Goal: Task Accomplishment & Management: Manage account settings

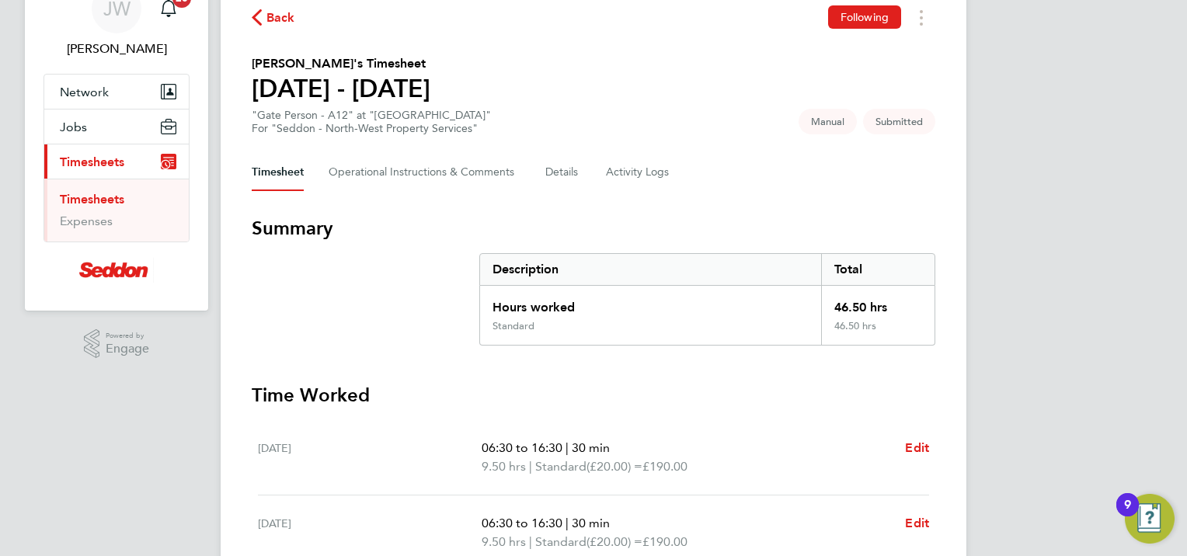
scroll to position [155, 0]
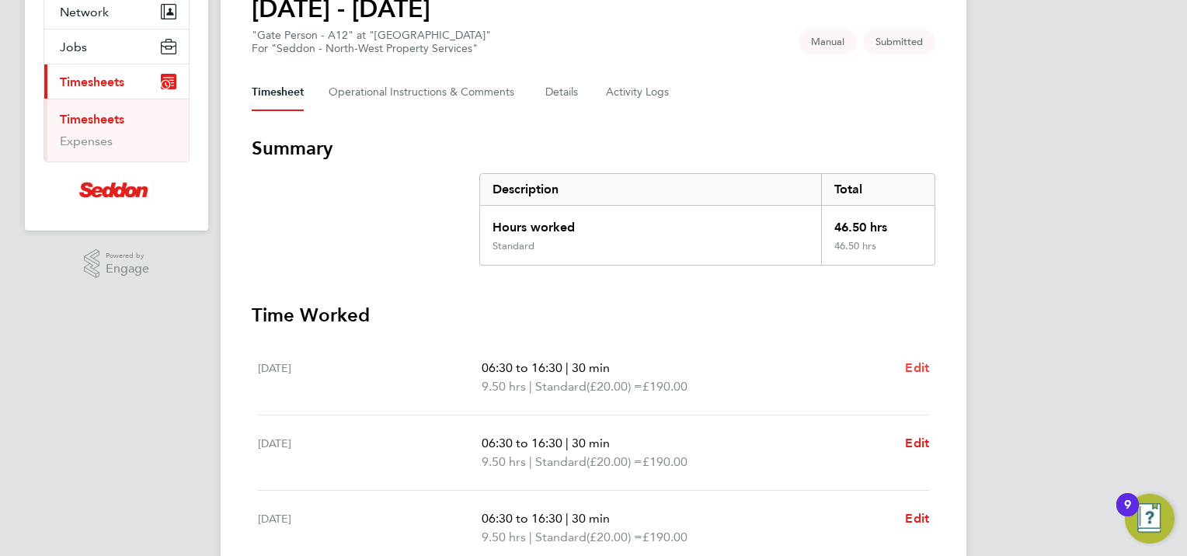
click at [915, 369] on span "Edit" at bounding box center [917, 367] width 24 height 15
select select "30"
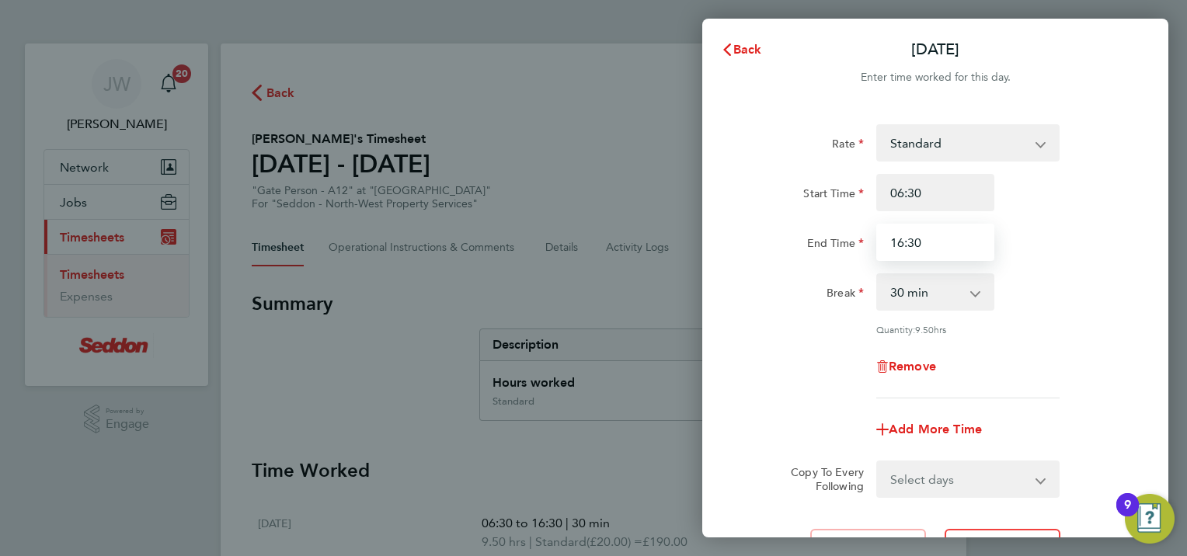
click at [930, 239] on input "16:30" at bounding box center [935, 242] width 118 height 37
type input "16:00"
click at [1039, 481] on select "Select days Day Weekday (Mon-Fri) Weekend (Sat-Sun) Tuesday Wednesday Thursday …" at bounding box center [959, 479] width 163 height 34
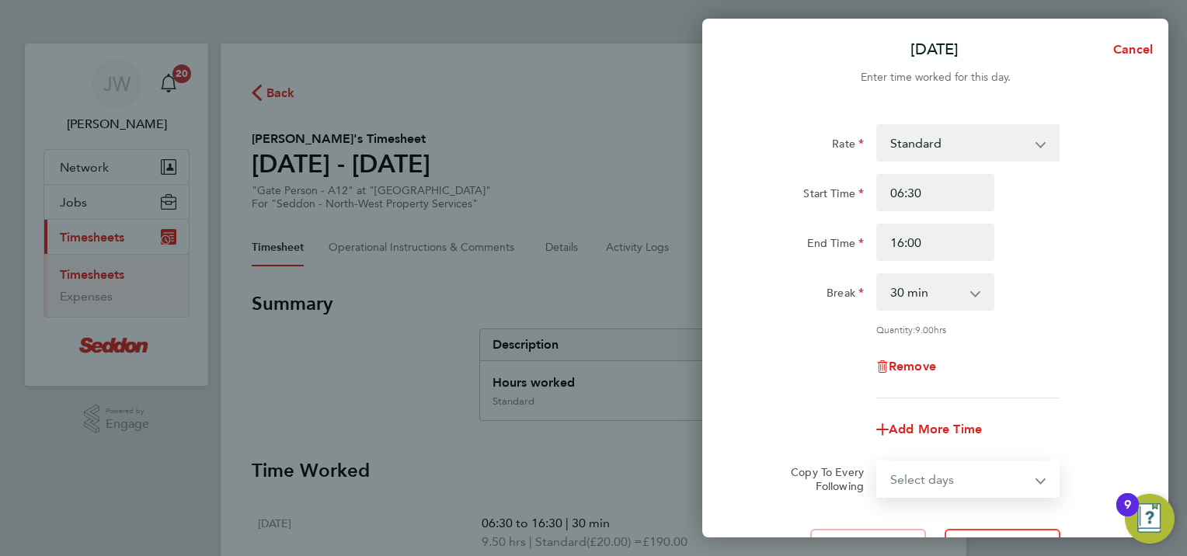
select select "WEEKDAY"
click at [878, 462] on select "Select days Day Weekday (Mon-Fri) Weekend (Sat-Sun) Tuesday Wednesday Thursday …" at bounding box center [959, 479] width 163 height 34
select select "2025-08-10"
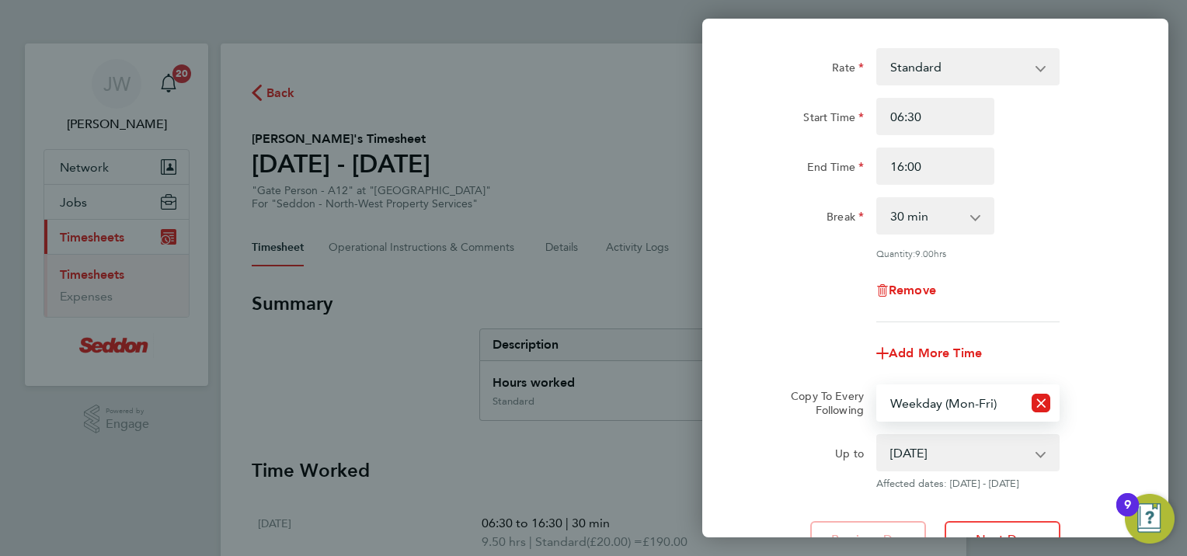
scroll to position [213, 0]
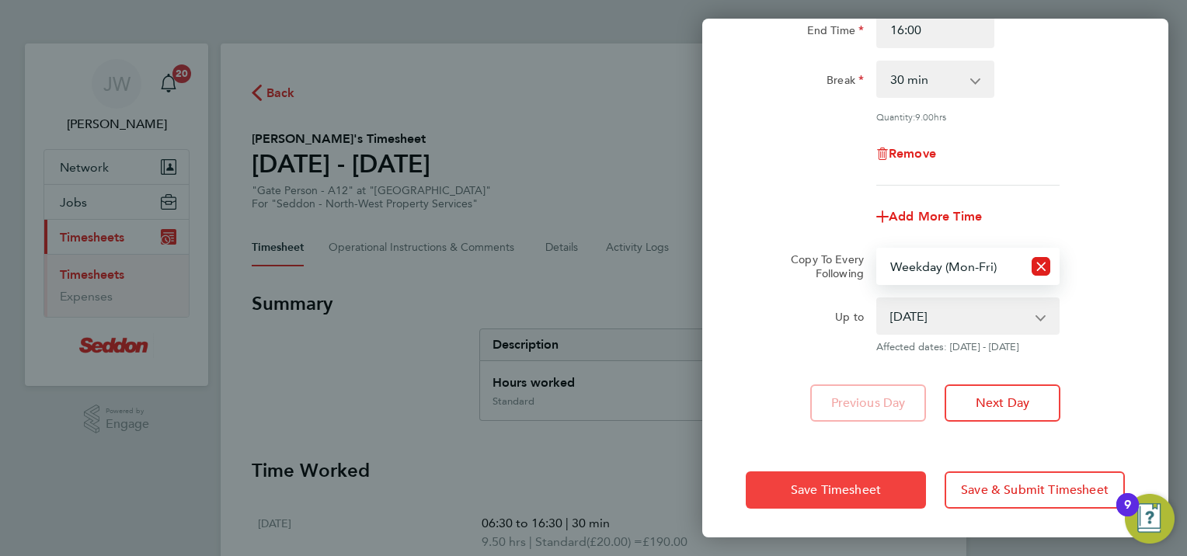
click at [879, 483] on span "Save Timesheet" at bounding box center [836, 490] width 90 height 16
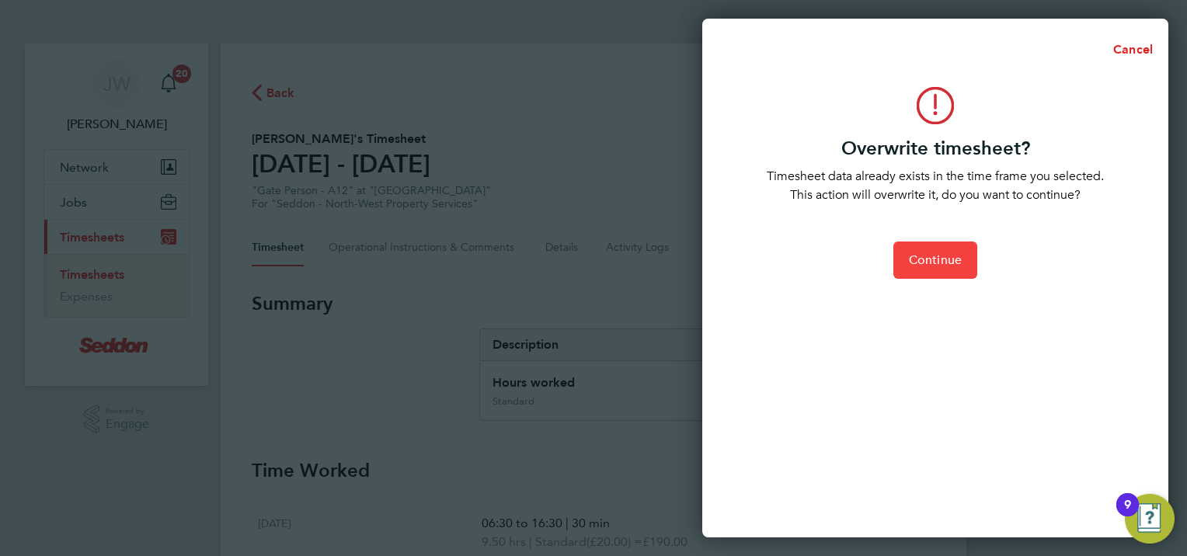
click at [927, 262] on span "Continue" at bounding box center [935, 260] width 53 height 16
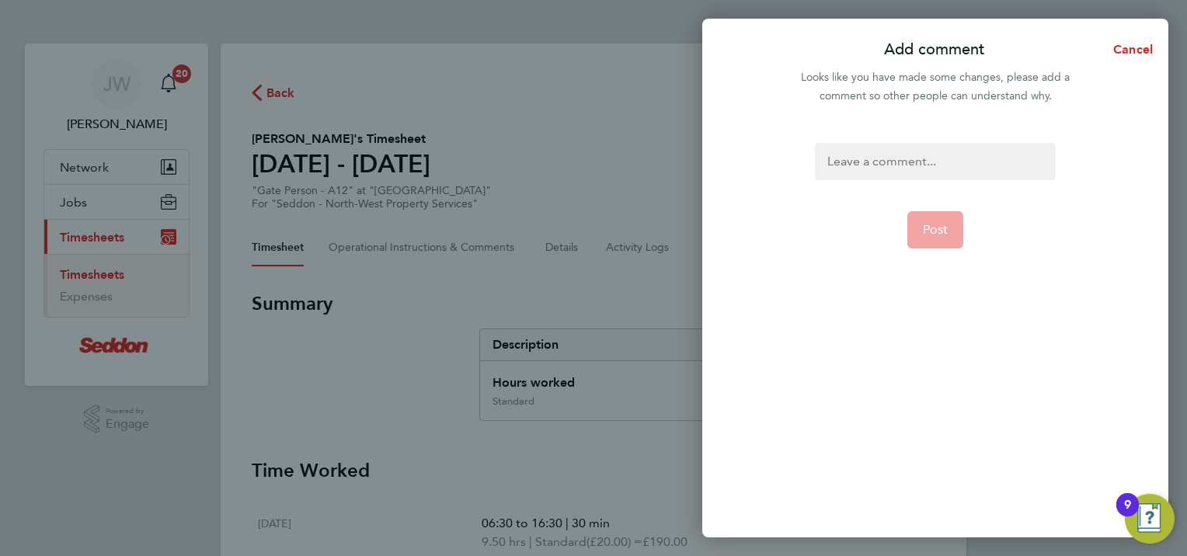
click at [846, 162] on div at bounding box center [935, 161] width 240 height 37
click at [846, 165] on div at bounding box center [935, 161] width 240 height 37
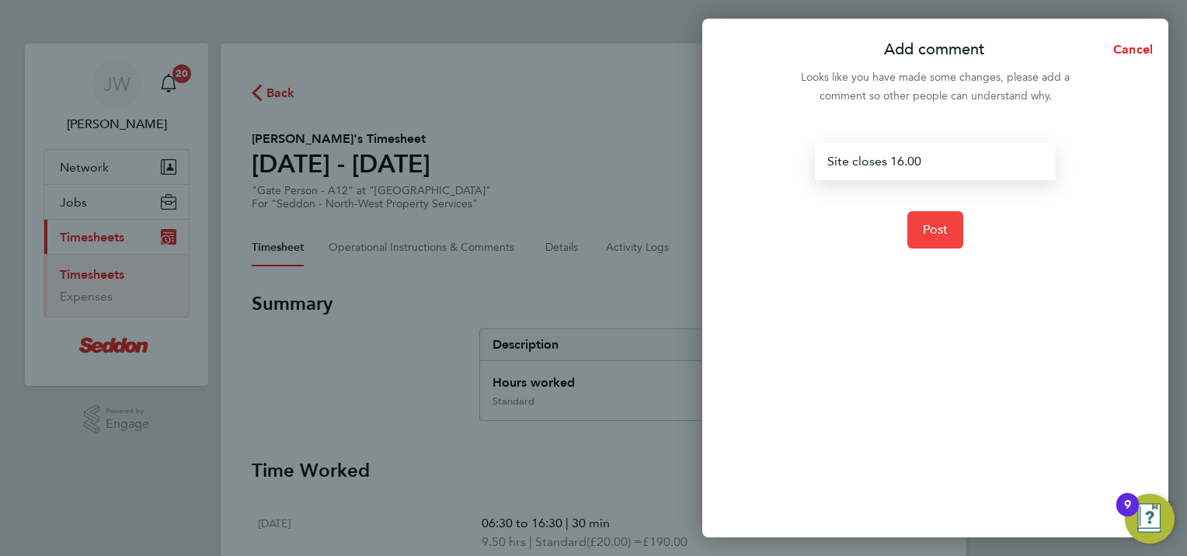
click at [911, 233] on button "Post" at bounding box center [935, 229] width 57 height 37
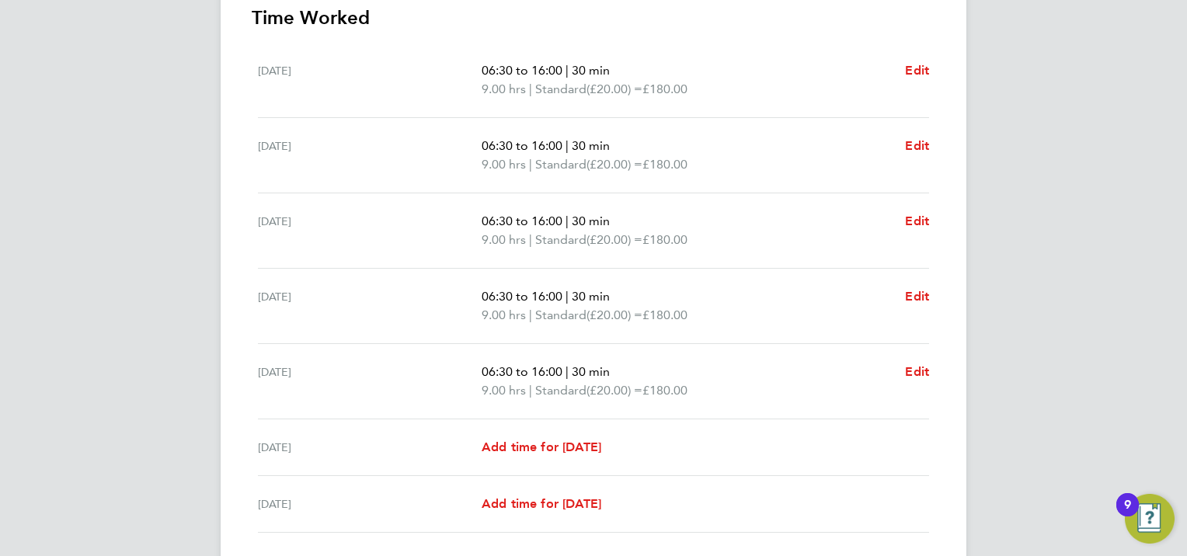
scroll to position [544, 0]
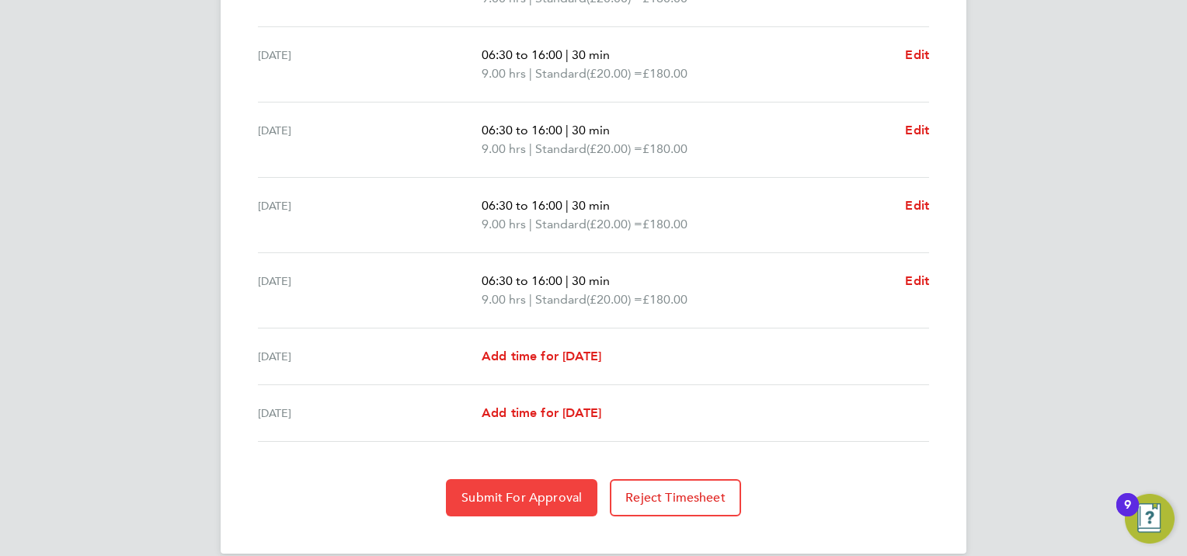
click at [509, 495] on span "Submit For Approval" at bounding box center [521, 498] width 120 height 16
click at [506, 494] on span "Approve Timesheet" at bounding box center [521, 498] width 114 height 16
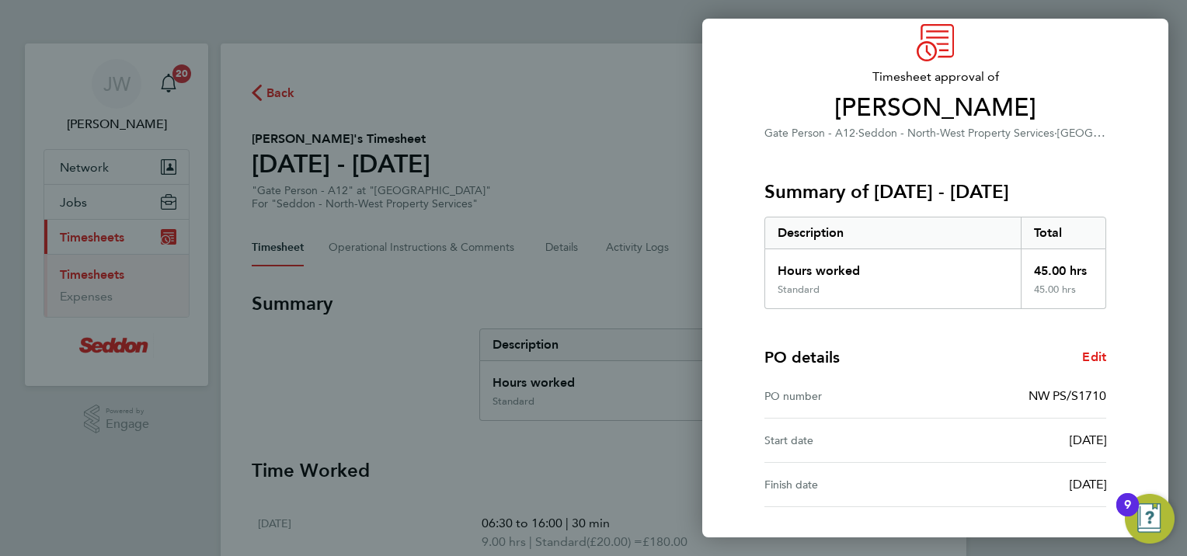
scroll to position [186, 0]
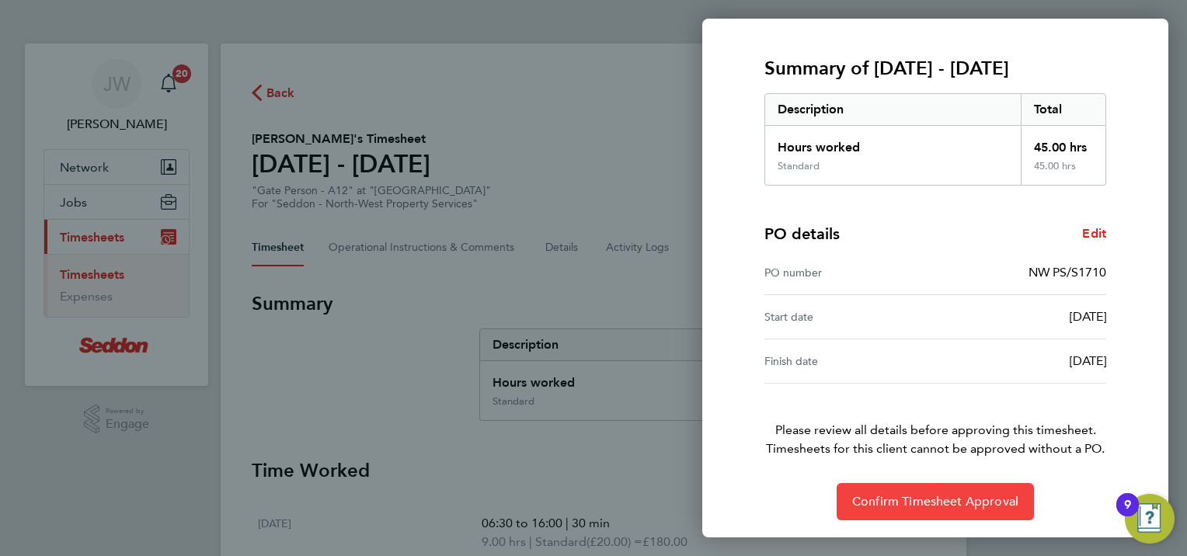
click at [879, 497] on span "Confirm Timesheet Approval" at bounding box center [935, 502] width 166 height 16
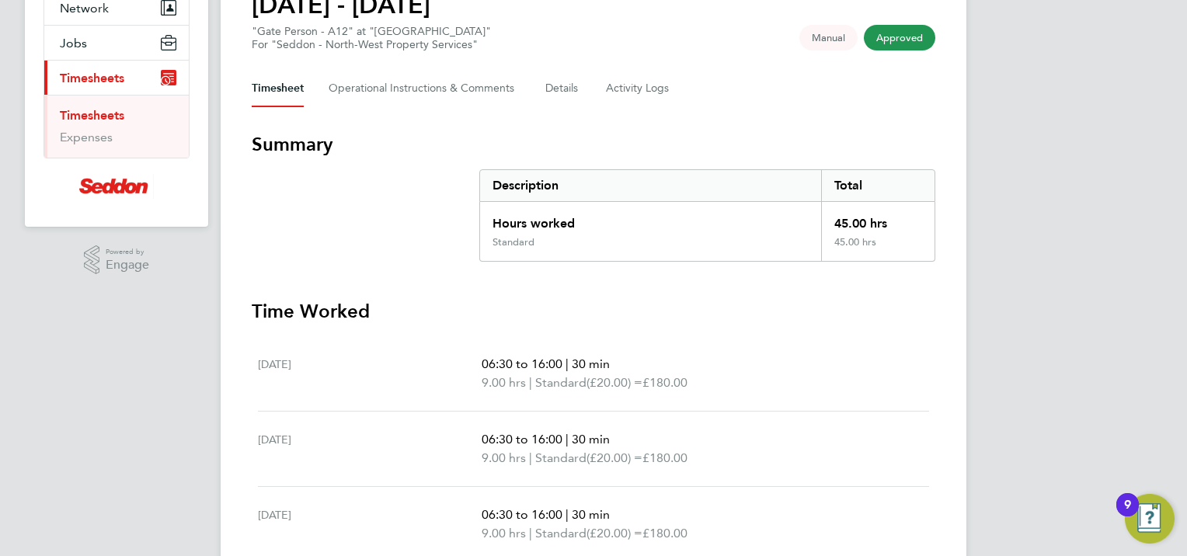
scroll to position [155, 0]
